Goal: Complete application form

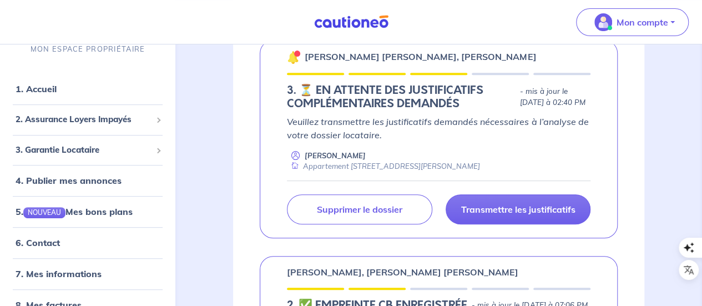
scroll to position [222, 0]
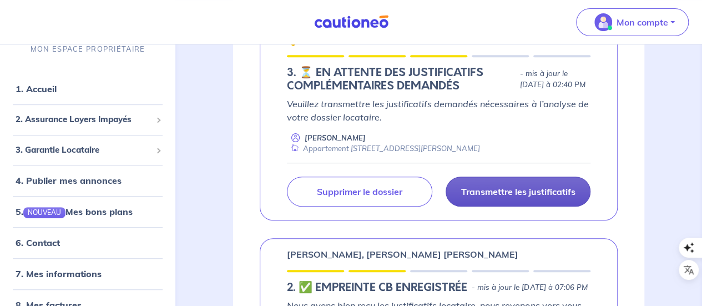
click at [519, 190] on p "Transmettre les justificatifs" at bounding box center [518, 191] width 114 height 11
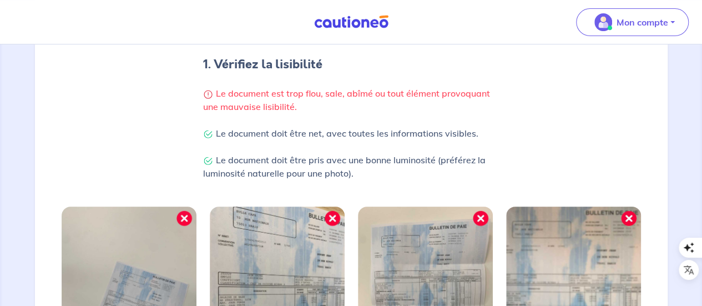
scroll to position [454, 0]
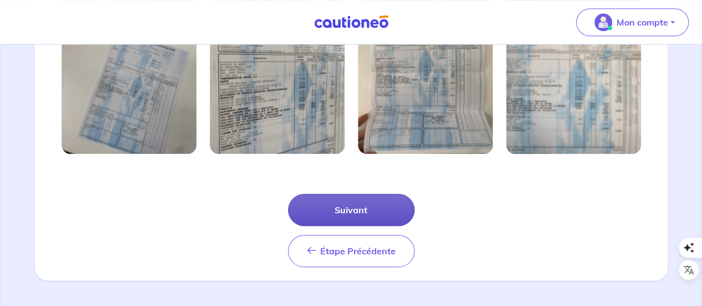
click at [358, 211] on button "Suivant" at bounding box center [351, 210] width 127 height 32
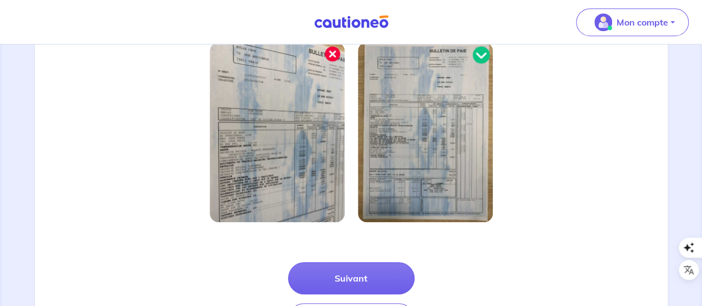
scroll to position [401, 0]
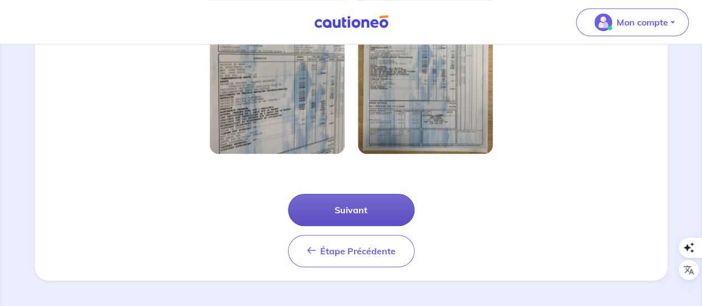
click at [360, 210] on button "Suivant" at bounding box center [351, 210] width 127 height 32
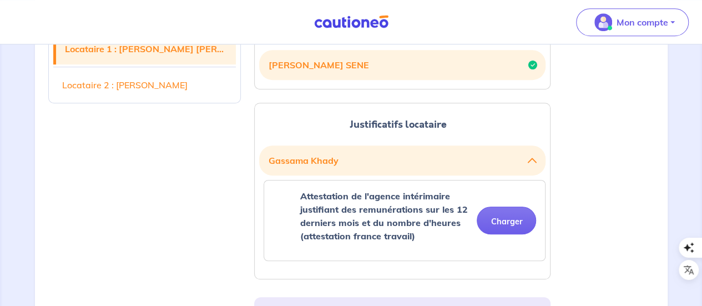
scroll to position [333, 0]
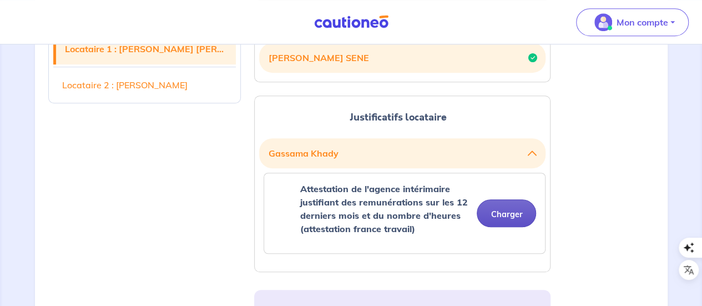
click at [501, 212] on button "Charger" at bounding box center [506, 213] width 59 height 28
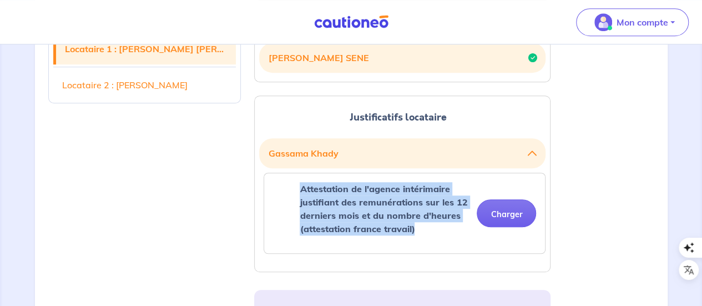
drag, startPoint x: 301, startPoint y: 186, endPoint x: 416, endPoint y: 231, distance: 124.0
click at [416, 231] on p "Attestation de l'agence intérimaire justifiant des remunérations sur les 12 der…" at bounding box center [384, 208] width 168 height 53
copy strong "Attestation de l'agence intérimaire justifiant des remunérations sur les 12 der…"
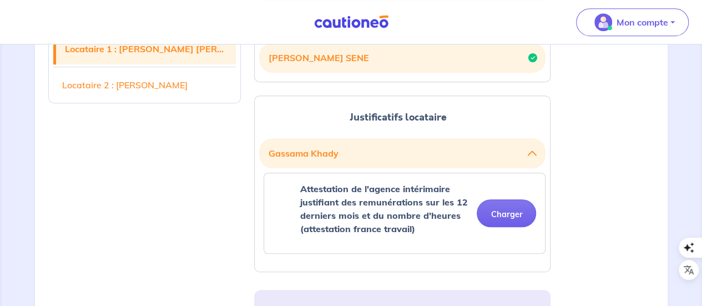
click at [510, 212] on button "Charger" at bounding box center [506, 213] width 59 height 28
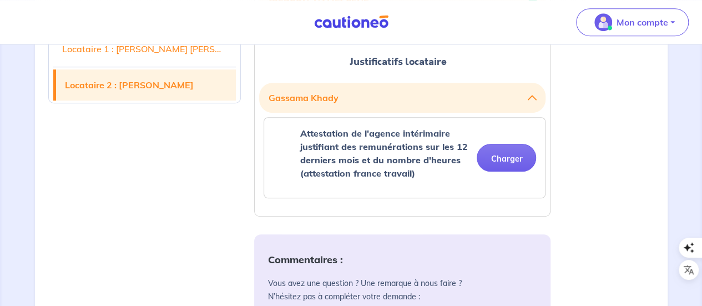
scroll to position [444, 0]
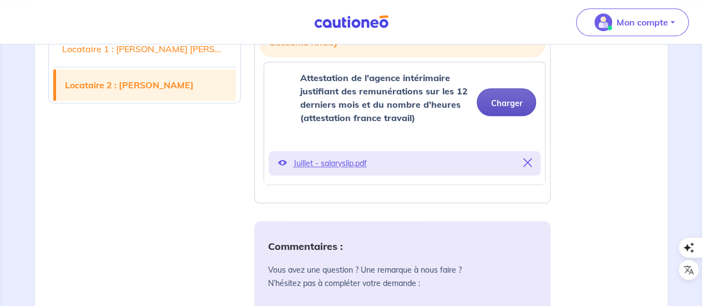
click at [500, 98] on button "Charger" at bounding box center [506, 102] width 59 height 28
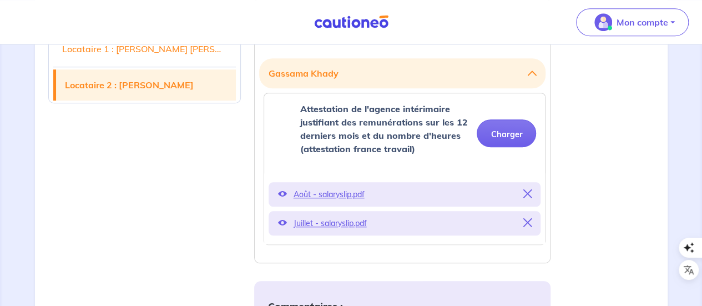
scroll to position [388, 0]
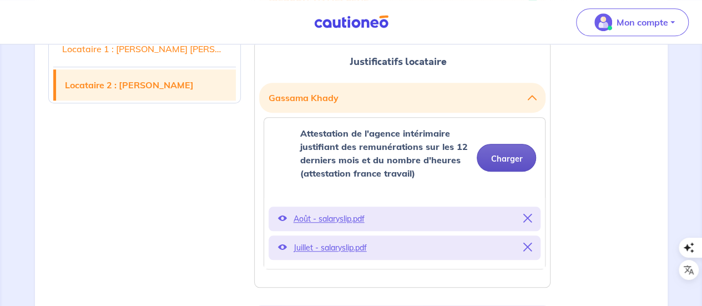
click at [514, 156] on button "Charger" at bounding box center [506, 158] width 59 height 28
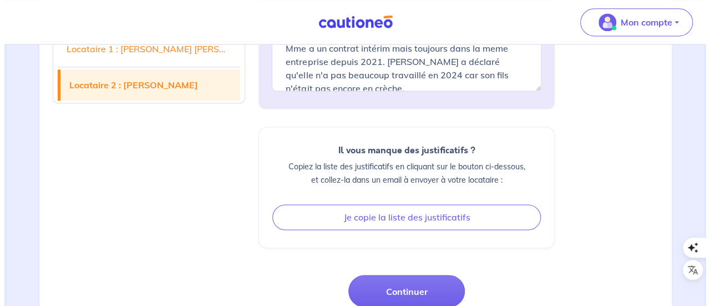
scroll to position [832, 0]
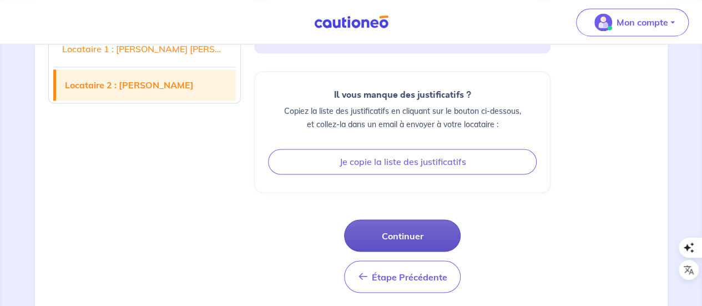
click at [404, 231] on button "Continuer" at bounding box center [402, 235] width 117 height 32
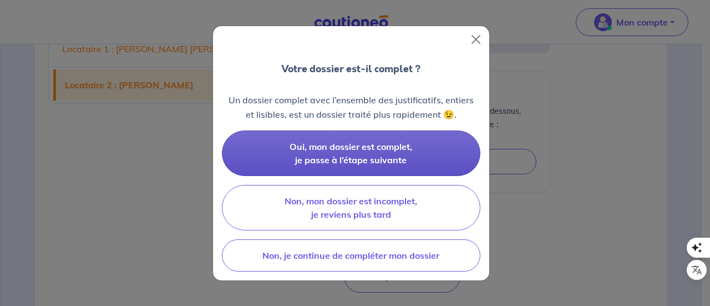
click at [380, 156] on span "Oui, mon dossier est complet, je passe à l’étape suivante" at bounding box center [351, 153] width 123 height 24
